Goal: Task Accomplishment & Management: Manage account settings

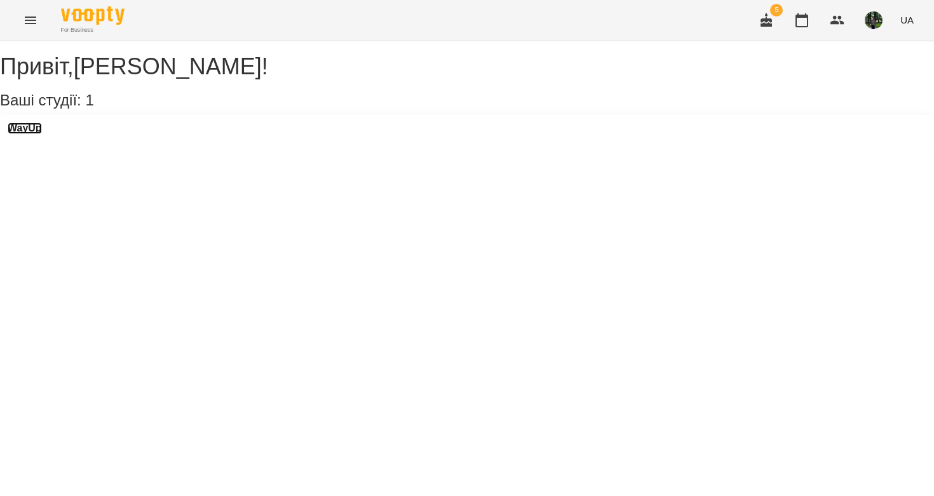
click at [42, 134] on h3 "WayUp" at bounding box center [25, 128] width 34 height 11
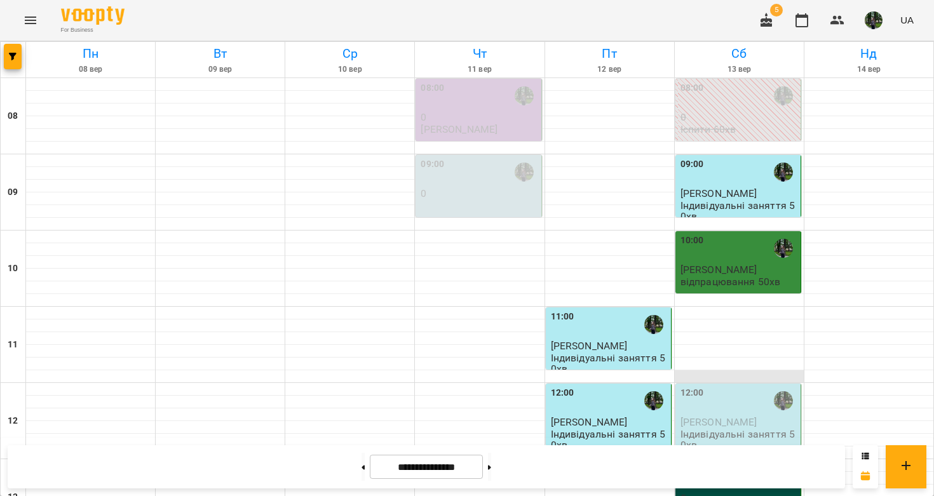
scroll to position [422, 0]
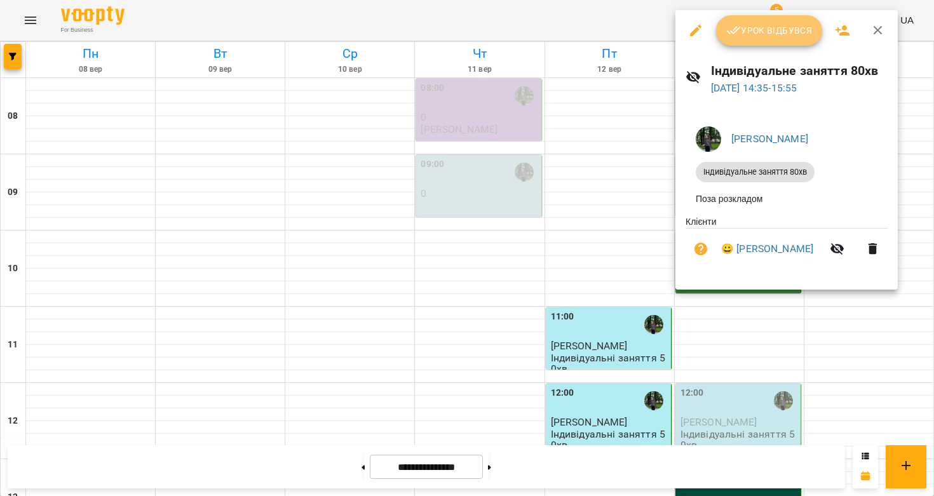
click at [760, 30] on span "Урок відбувся" at bounding box center [769, 30] width 86 height 15
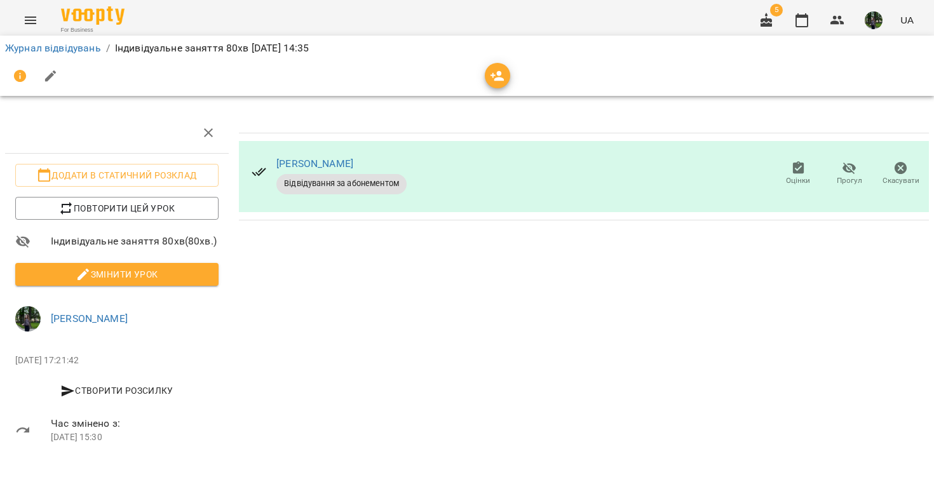
click at [105, 260] on li "Змінити урок" at bounding box center [117, 274] width 224 height 33
click at [111, 271] on span "Змінити урок" at bounding box center [116, 274] width 183 height 15
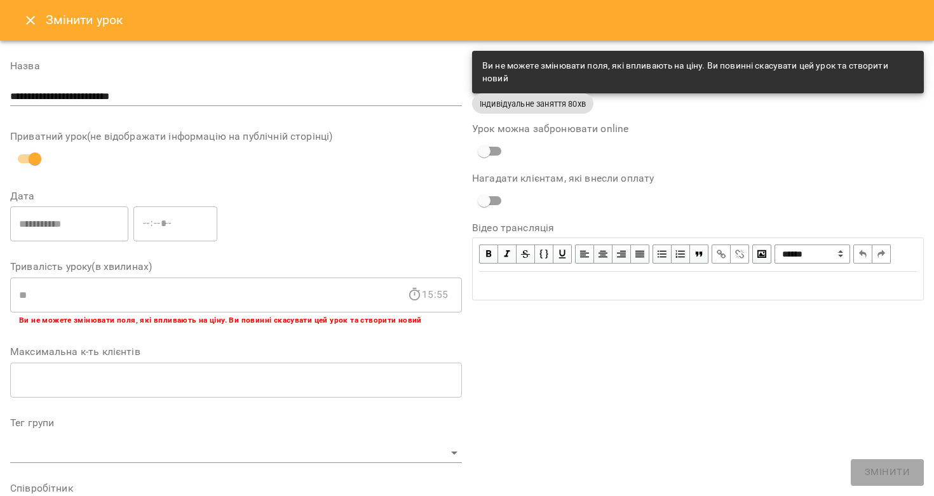
scroll to position [349, 0]
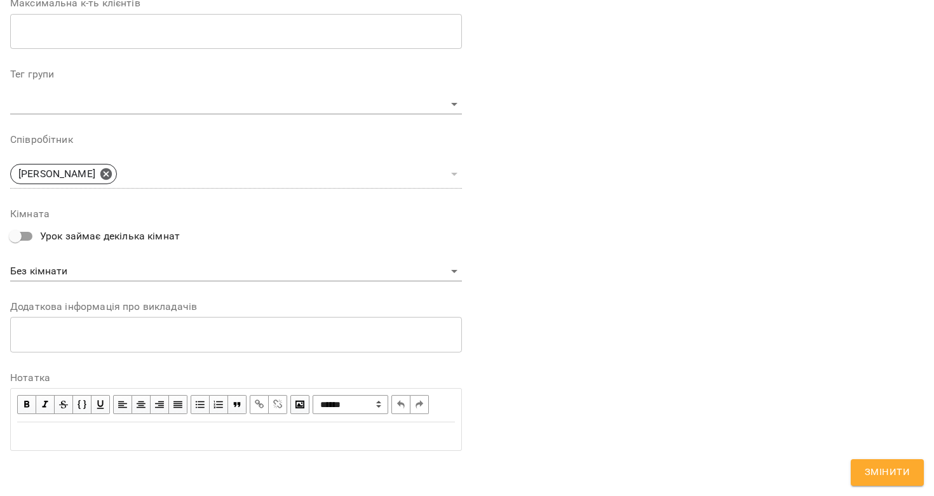
click at [123, 440] on div "Edit text" at bounding box center [236, 436] width 438 height 15
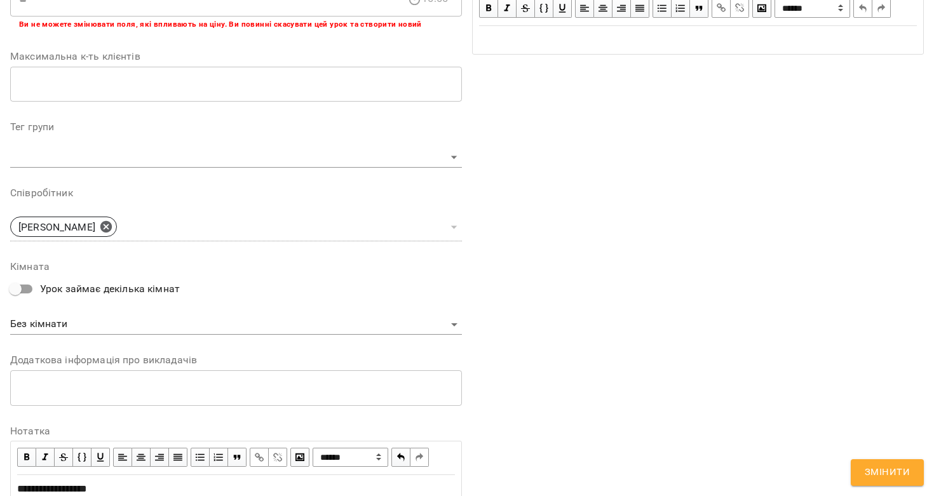
scroll to position [402, 0]
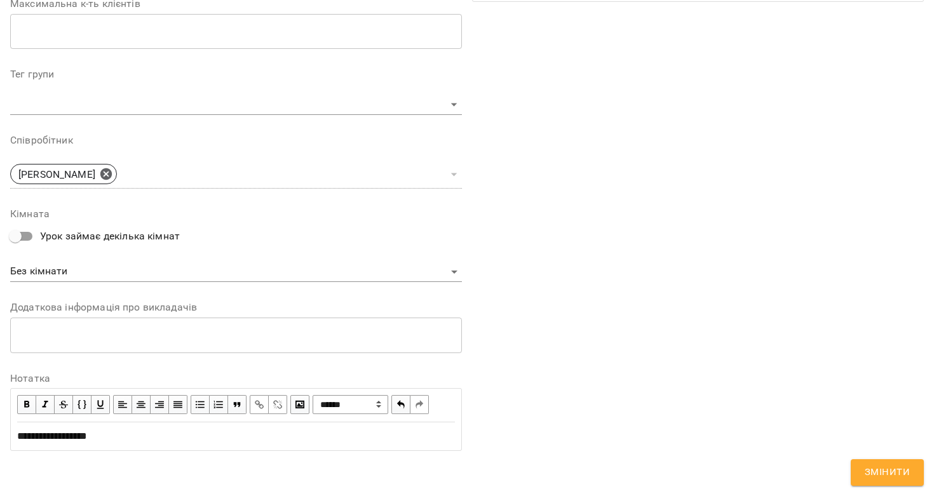
click at [893, 473] on span "Змінити" at bounding box center [887, 472] width 45 height 17
